Goal: Contribute content: Contribute content

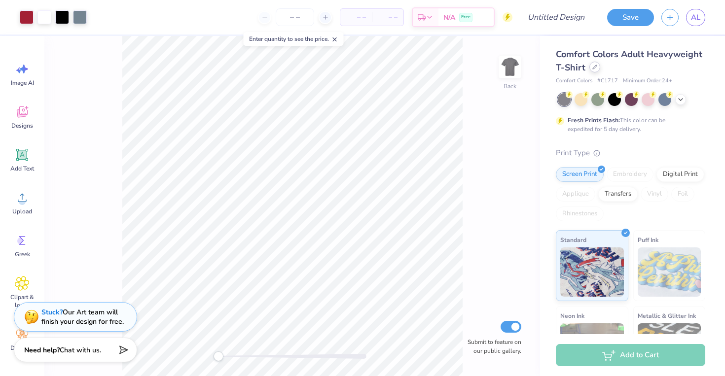
click at [596, 71] on div at bounding box center [594, 67] width 11 height 11
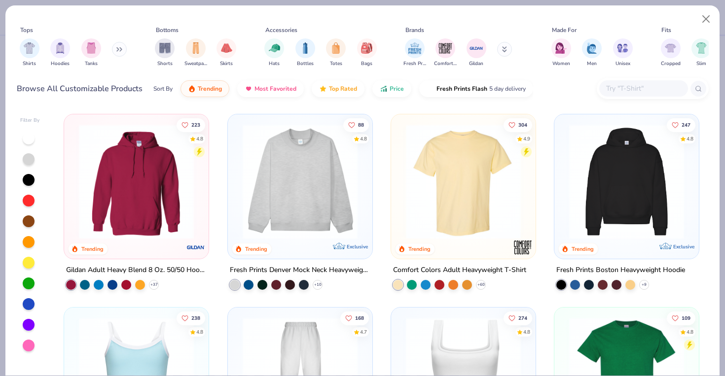
click at [345, 167] on img at bounding box center [300, 181] width 125 height 115
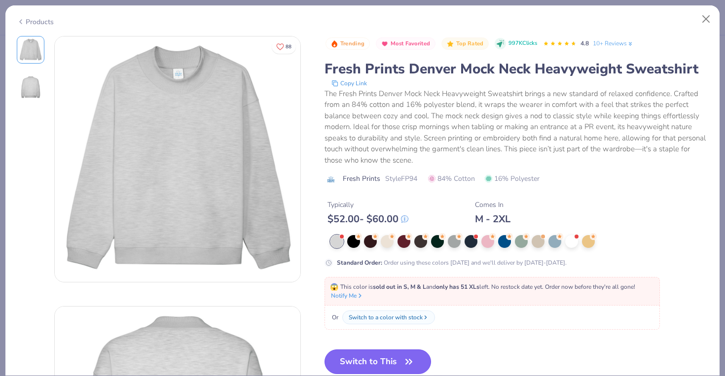
click at [386, 353] on button "Switch to This" at bounding box center [377, 362] width 107 height 25
click at [388, 362] on button "Switch to This" at bounding box center [377, 362] width 107 height 25
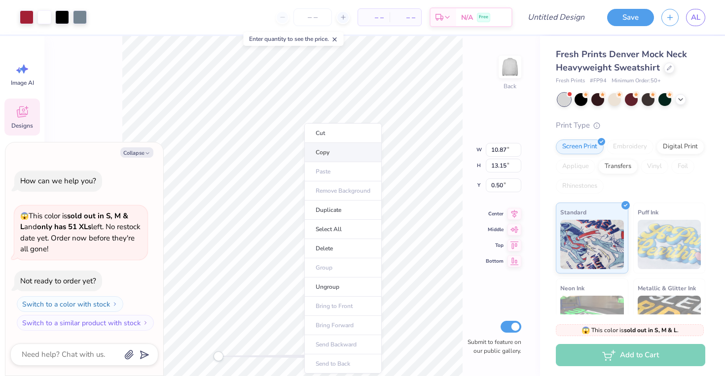
click at [317, 150] on li "Copy" at bounding box center [342, 152] width 77 height 19
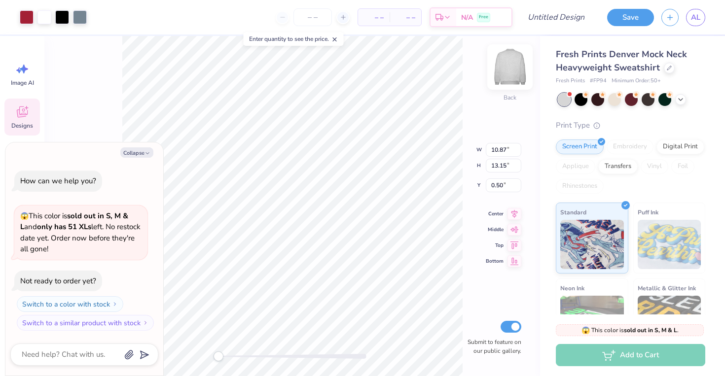
click at [512, 72] on img at bounding box center [509, 66] width 39 height 39
click at [505, 63] on img at bounding box center [509, 66] width 39 height 39
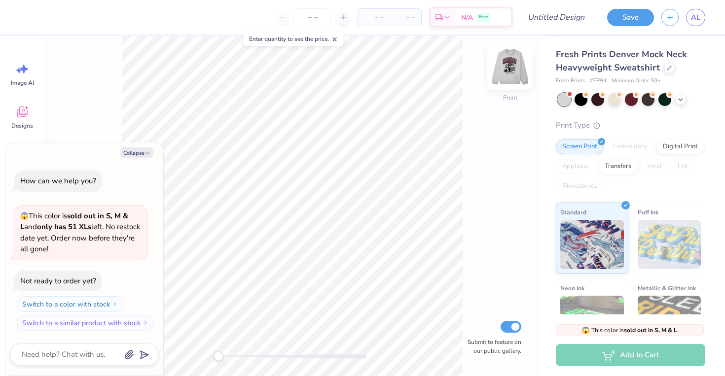
click at [508, 67] on img at bounding box center [509, 66] width 39 height 39
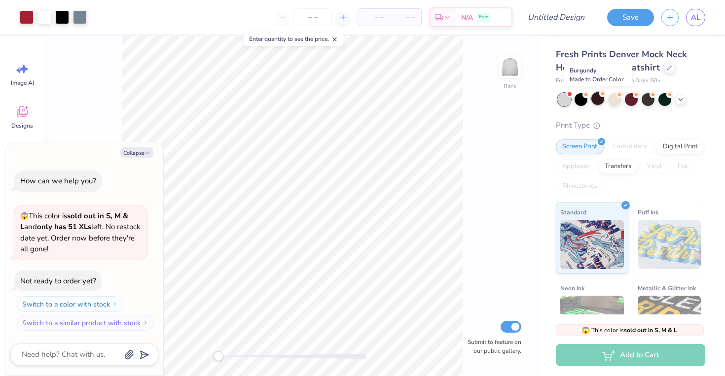
click at [602, 99] on div at bounding box center [597, 98] width 13 height 13
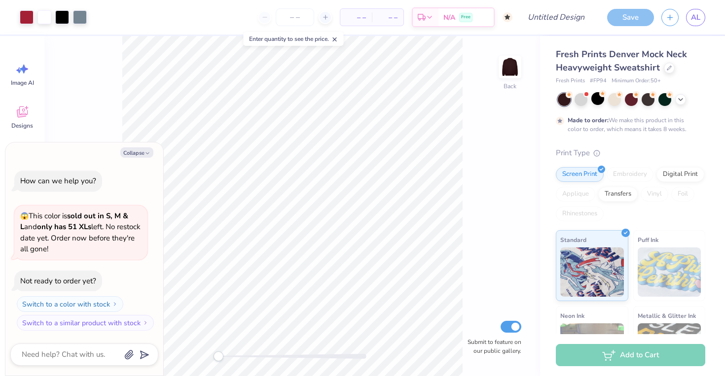
scroll to position [19, 0]
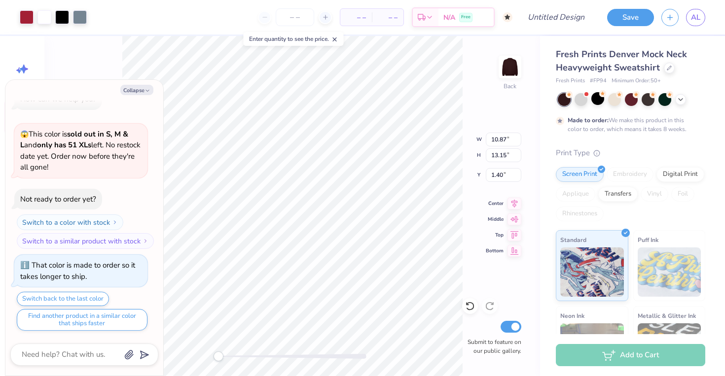
type textarea "x"
type input "2.34"
type input "1.04"
type input "10.05"
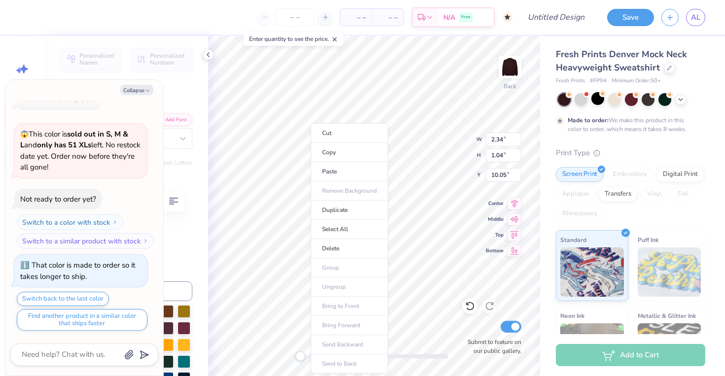
type textarea "x"
type input "10.00"
type textarea "x"
type textarea "BC"
type textarea "x"
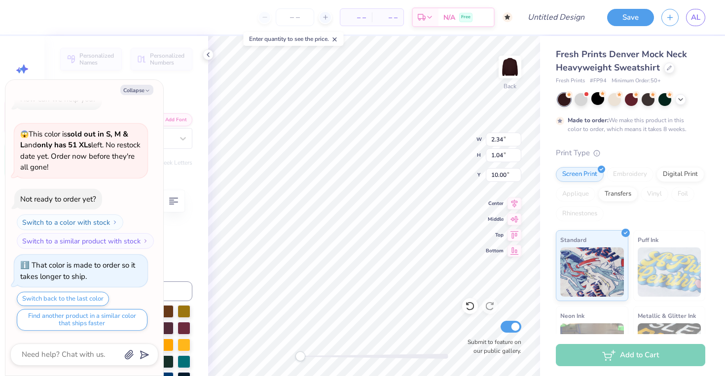
type textarea "B"
type textarea "x"
type textarea "S"
type textarea "x"
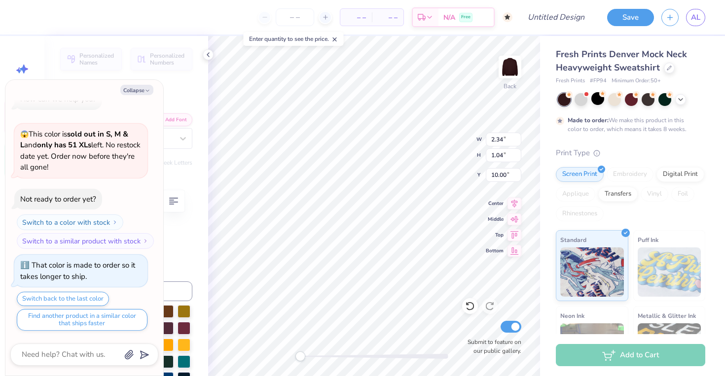
type textarea "SK"
type textarea "x"
type input "7.75"
type input "0.71"
type input "13.30"
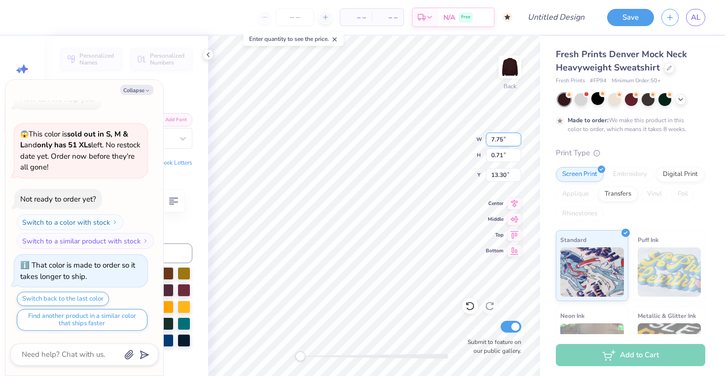
scroll to position [0, 0]
type textarea "x"
type textarea "S"
type textarea "x"
type textarea "Si"
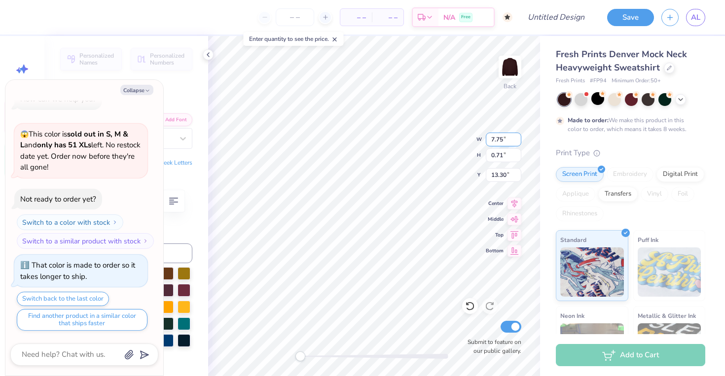
type textarea "x"
type textarea "Sig"
type textarea "x"
type textarea "Sigma"
type textarea "x"
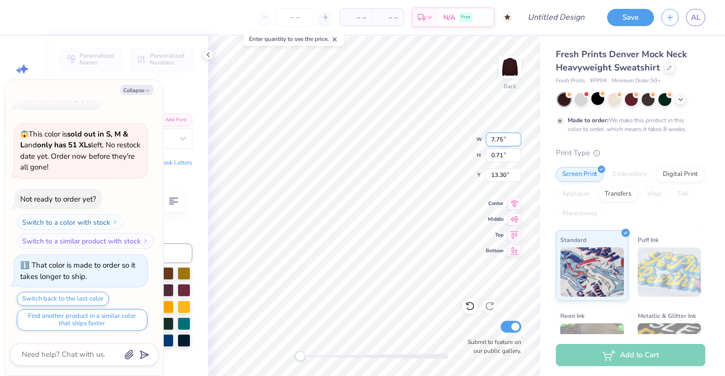
type textarea "Sigm"
type textarea "x"
type textarea "Sig"
type textarea "x"
type textarea "Si"
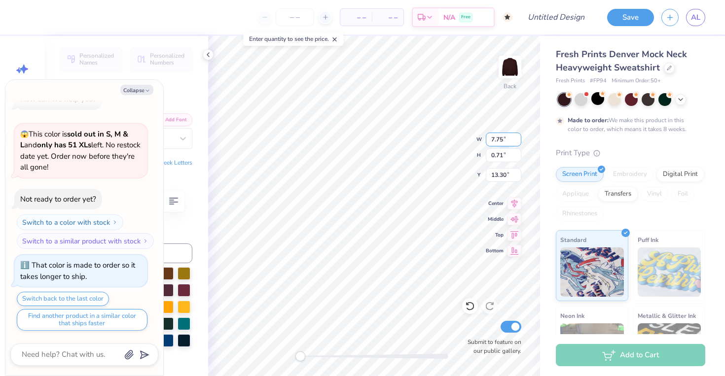
type textarea "x"
type textarea "S"
type textarea "x"
type textarea "DO"
type textarea "x"
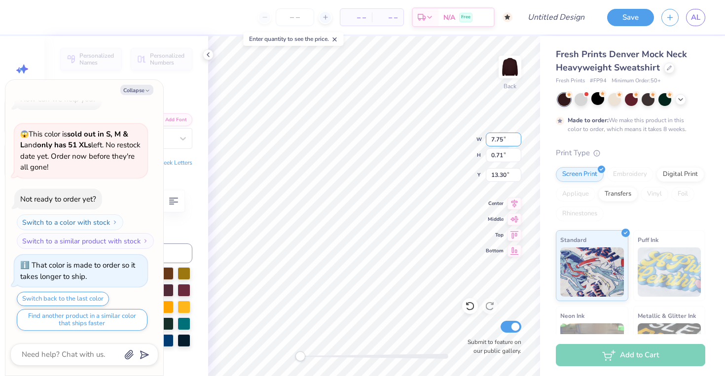
type textarea "DOV"
type textarea "x"
type textarea "DOVE"
type textarea "x"
type textarea "DOVE"
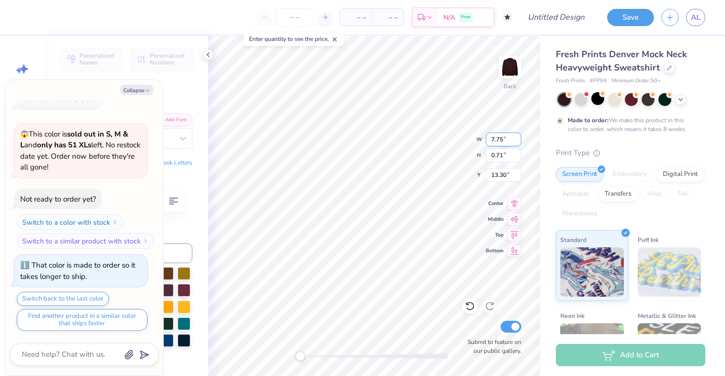
scroll to position [0, 0]
type textarea "x"
type textarea "DOVE B"
type textarea "x"
type textarea "[PERSON_NAME]"
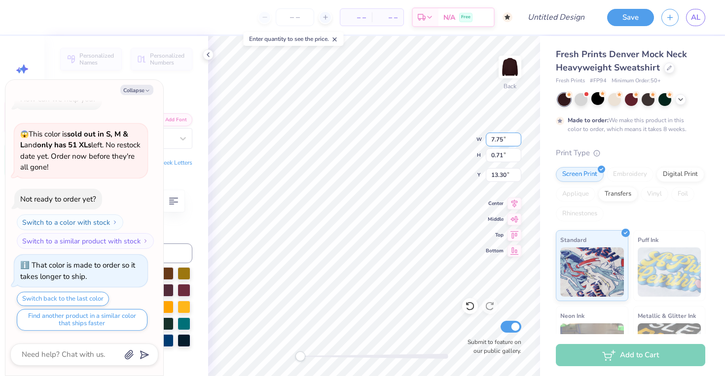
type textarea "x"
type textarea "DOVE BOW"
type textarea "x"
type textarea "DOVE BOWL"
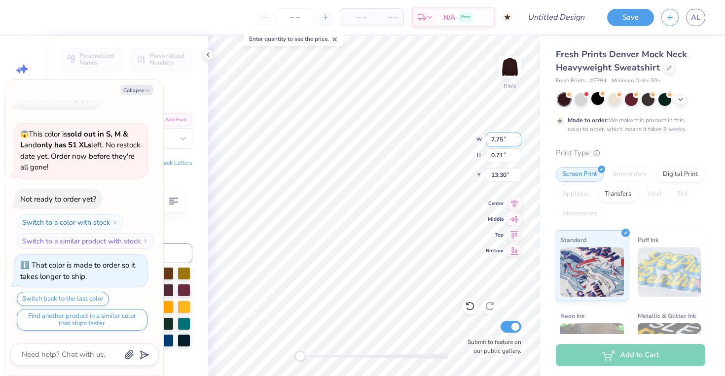
type textarea "x"
type textarea "DOVE BOWL 2"
type textarea "x"
type textarea "DOVE BOWL 20"
type textarea "x"
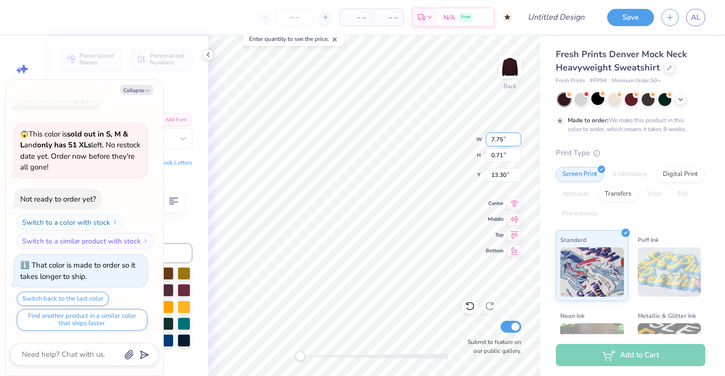
type textarea "DOVE BOWL 2025"
type textarea "x"
type input "5.31"
type input "0.31"
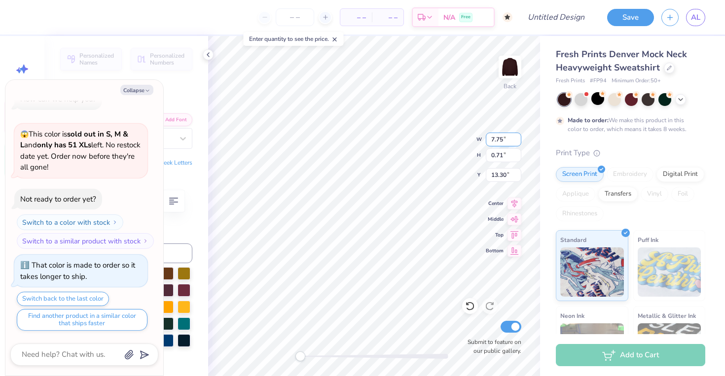
type input "14.25"
type textarea "x"
type input "8.08"
type input "0.74"
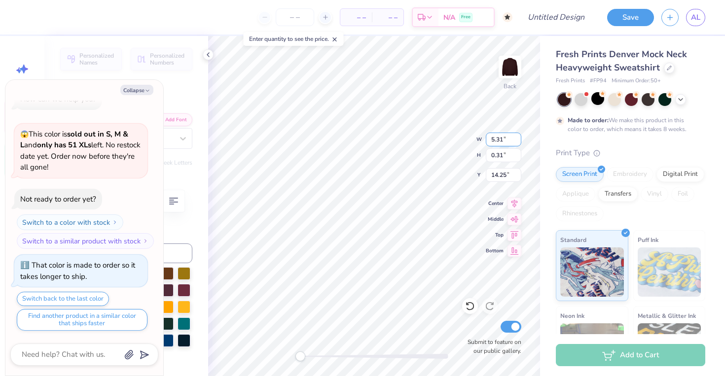
type input "13.29"
click at [141, 90] on button "Collapse" at bounding box center [136, 90] width 33 height 10
type textarea "x"
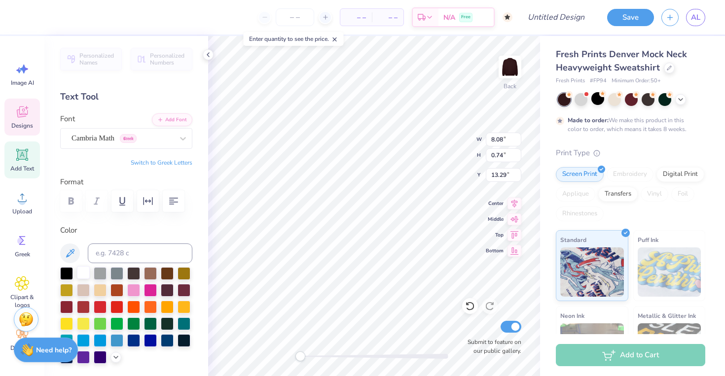
click at [82, 271] on div at bounding box center [83, 272] width 13 height 13
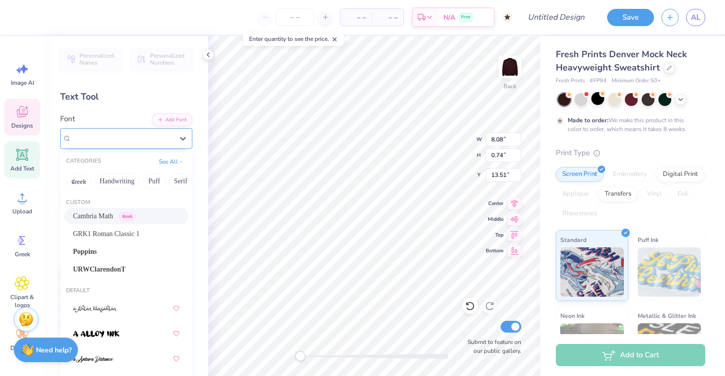
click at [166, 138] on div "Cambria Math Greek" at bounding box center [123, 138] width 104 height 15
click at [130, 234] on span "GRK1 Roman Classic 1" at bounding box center [106, 234] width 67 height 10
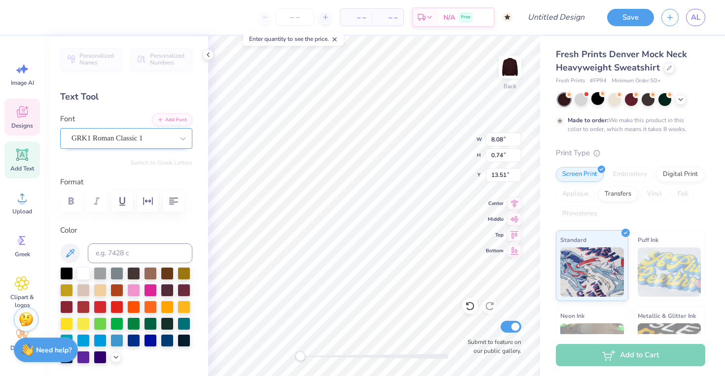
click at [124, 143] on div "GRK1 Roman Classic 1" at bounding box center [123, 138] width 104 height 15
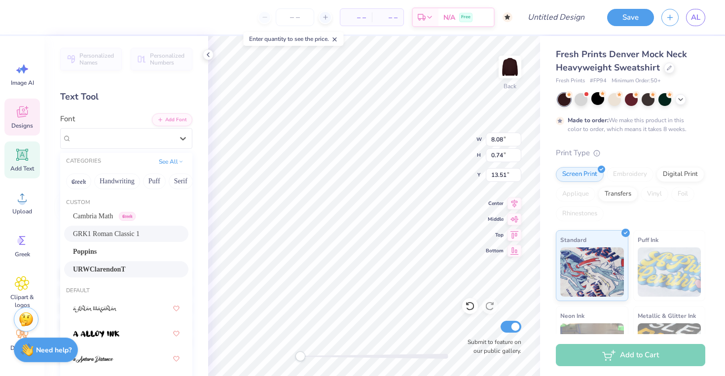
click at [119, 270] on span "URWClarendonT" at bounding box center [99, 269] width 53 height 10
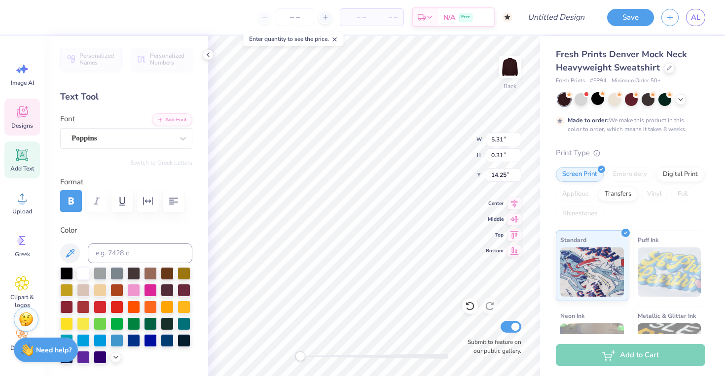
type input "14.53"
click at [118, 136] on div "URWClarendonT" at bounding box center [123, 138] width 104 height 15
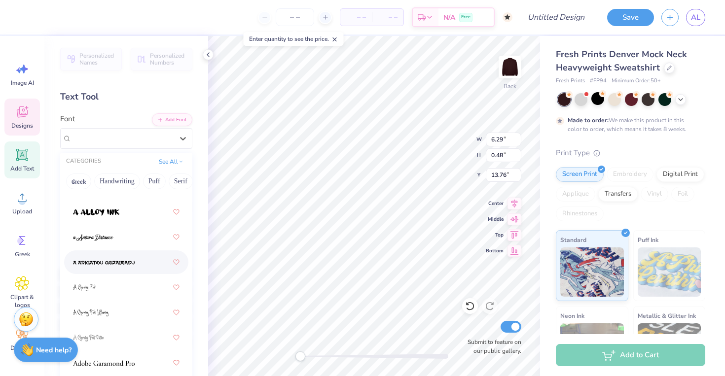
scroll to position [248, 0]
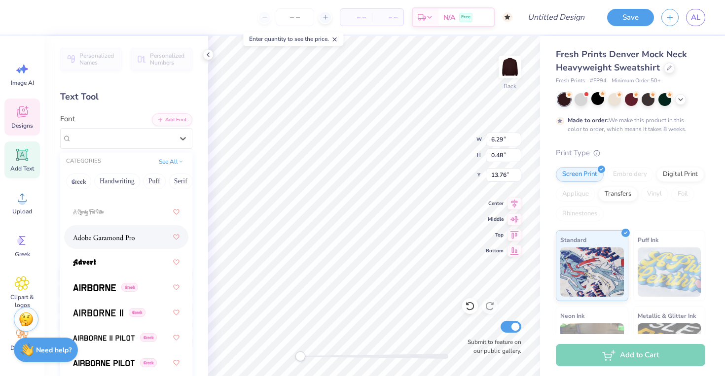
click at [115, 242] on span at bounding box center [104, 237] width 62 height 10
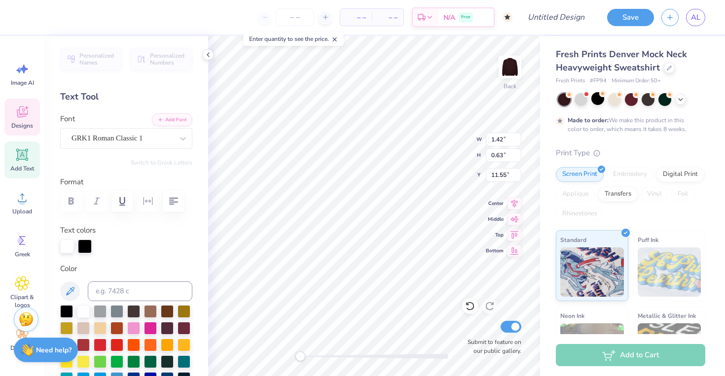
type textarea "SK"
type input "9.88"
type input "8.42"
type input "4.88"
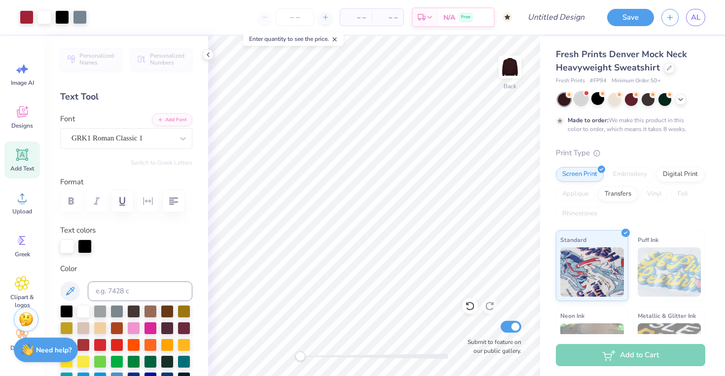
click at [579, 97] on div at bounding box center [580, 98] width 13 height 13
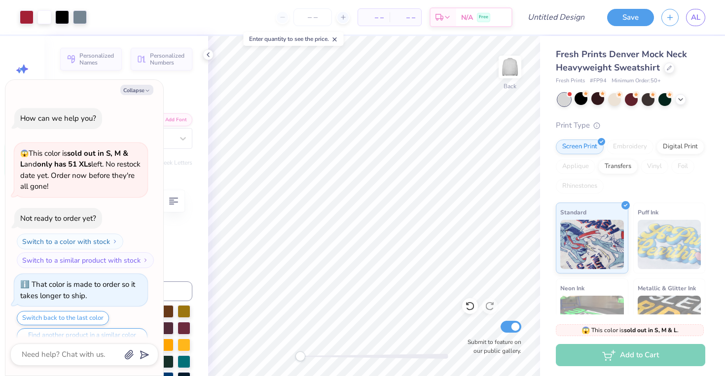
scroll to position [208, 0]
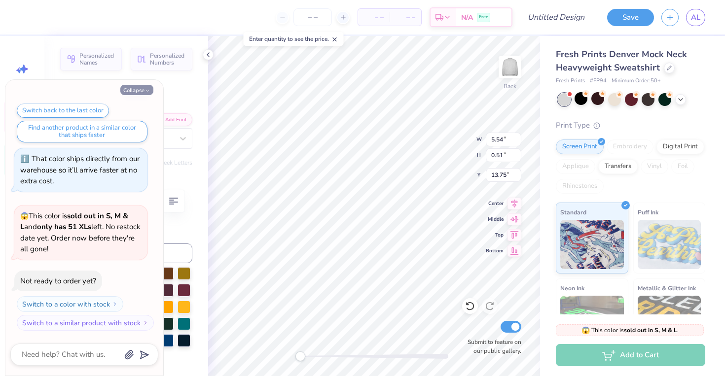
click at [146, 90] on polyline "button" at bounding box center [147, 90] width 3 height 1
type textarea "x"
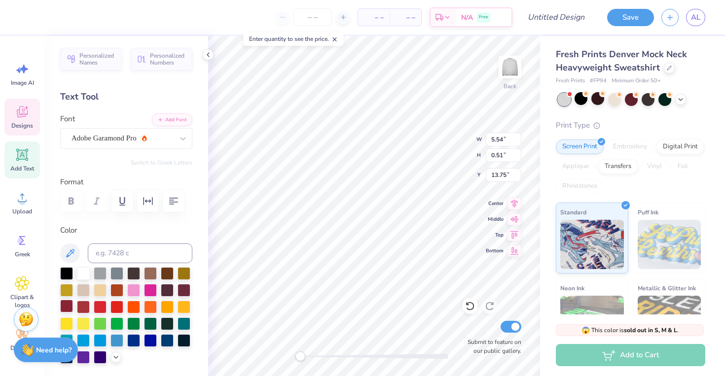
click at [69, 302] on div at bounding box center [66, 306] width 13 height 13
type input "9.84"
type input "8.42"
type input "4.88"
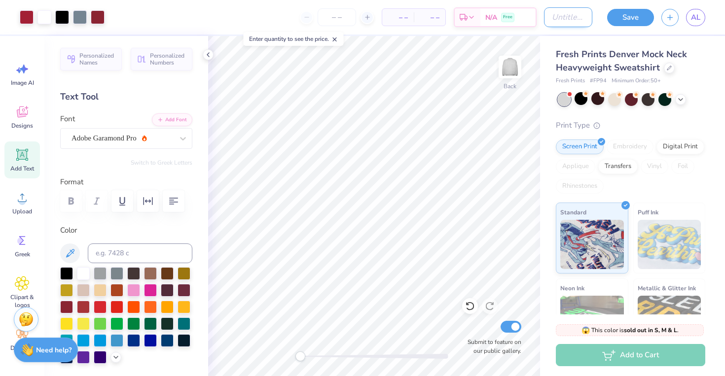
click at [557, 15] on input "Design Title" at bounding box center [568, 17] width 48 height 20
type input "DOVE BOWL"
click at [622, 16] on button "Save" at bounding box center [630, 15] width 47 height 17
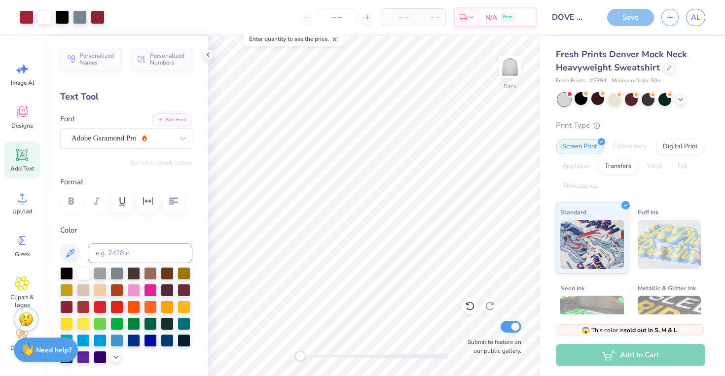
click at [335, 39] on icon at bounding box center [334, 39] width 7 height 7
click at [208, 56] on icon at bounding box center [208, 55] width 8 height 8
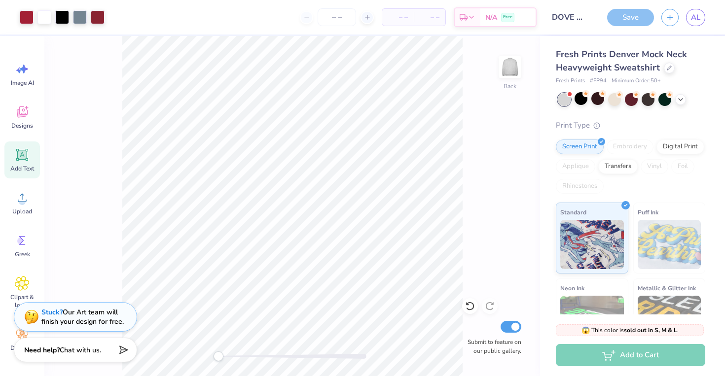
click at [632, 21] on div "Save" at bounding box center [630, 17] width 47 height 17
click at [583, 27] on div "Design Title DOVE BOWL" at bounding box center [568, 17] width 48 height 35
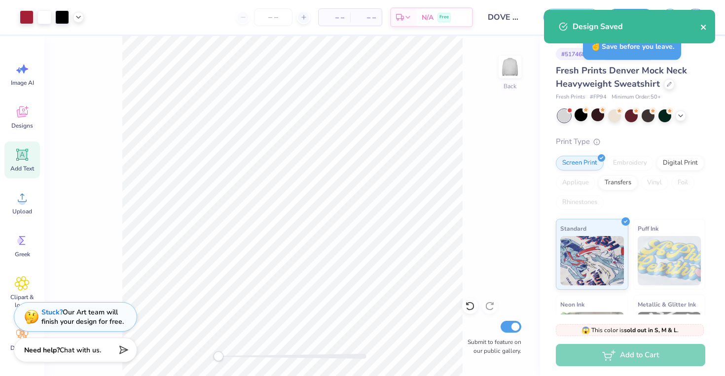
click at [704, 24] on icon "close" at bounding box center [703, 27] width 7 height 8
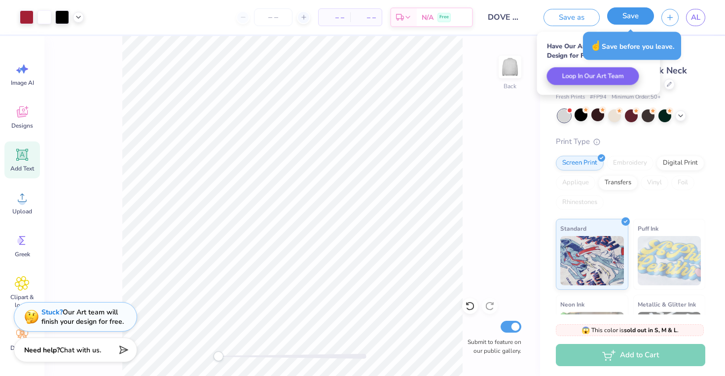
click at [633, 23] on button "Save" at bounding box center [630, 15] width 47 height 17
drag, startPoint x: 677, startPoint y: 53, endPoint x: 602, endPoint y: 72, distance: 77.3
click at [677, 53] on div "☝️ Save before you leave." at bounding box center [632, 46] width 98 height 28
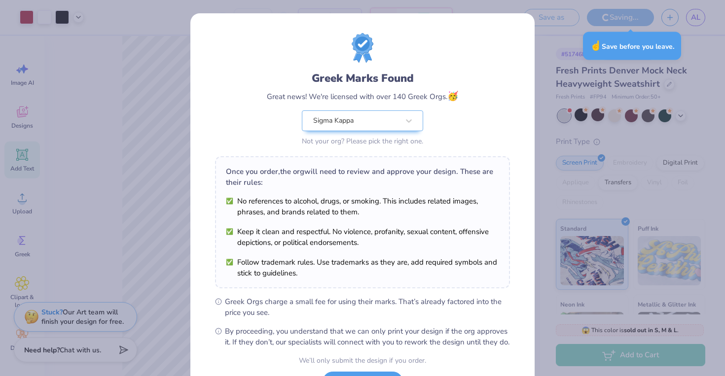
scroll to position [85, 0]
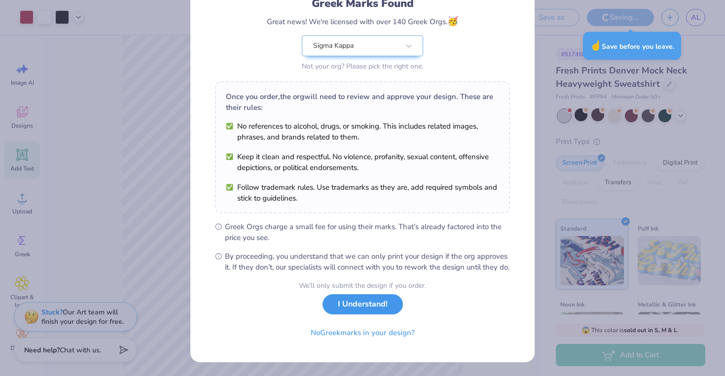
click at [361, 303] on button "I Understand!" at bounding box center [363, 304] width 80 height 20
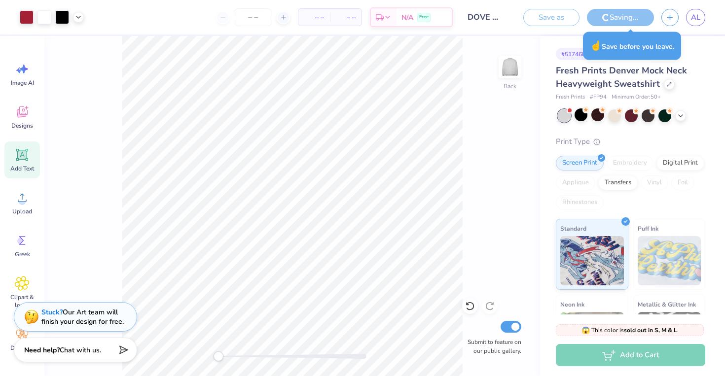
scroll to position [0, 0]
click at [697, 18] on span "AL" at bounding box center [695, 17] width 9 height 11
